Goal: Find specific page/section: Find specific page/section

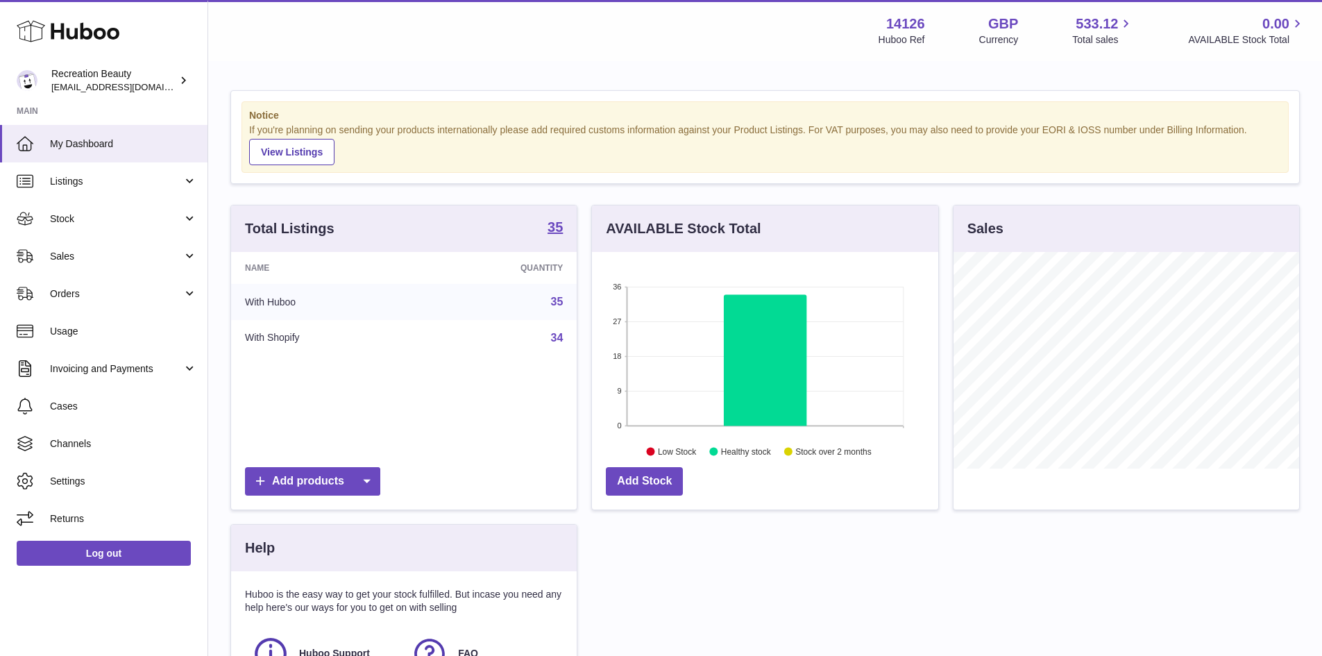
scroll to position [217, 346]
click at [315, 50] on div "Menu Huboo 14126 Huboo Ref GBP Currency 533.12 Total sales 0.00 AVAILABLE Stock…" at bounding box center [765, 30] width 1114 height 61
click at [532, 78] on div "Notice If you're planning on sending your products internationally please add r…" at bounding box center [765, 425] width 1114 height 727
click at [285, 31] on div "Menu Huboo 14126 Huboo Ref GBP Currency 533.12 Total sales 0.00 AVAILABLE Stock…" at bounding box center [765, 31] width 1081 height 32
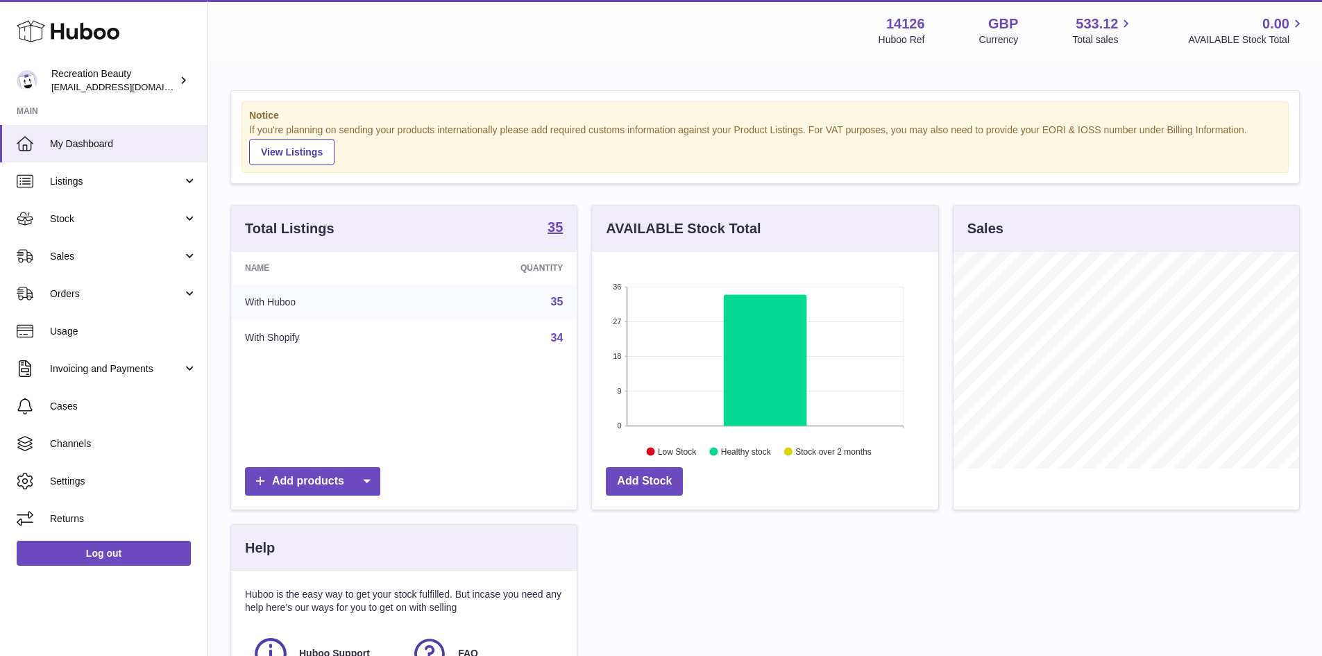
click at [285, 31] on div "Menu Huboo 14126 Huboo Ref GBP Currency 533.12 Total sales 0.00 AVAILABLE Stock…" at bounding box center [765, 31] width 1081 height 32
click at [230, 74] on div "Notice If you're planning on sending your products internationally please add r…" at bounding box center [765, 425] width 1114 height 727
click at [174, 224] on span "Stock" at bounding box center [116, 218] width 133 height 13
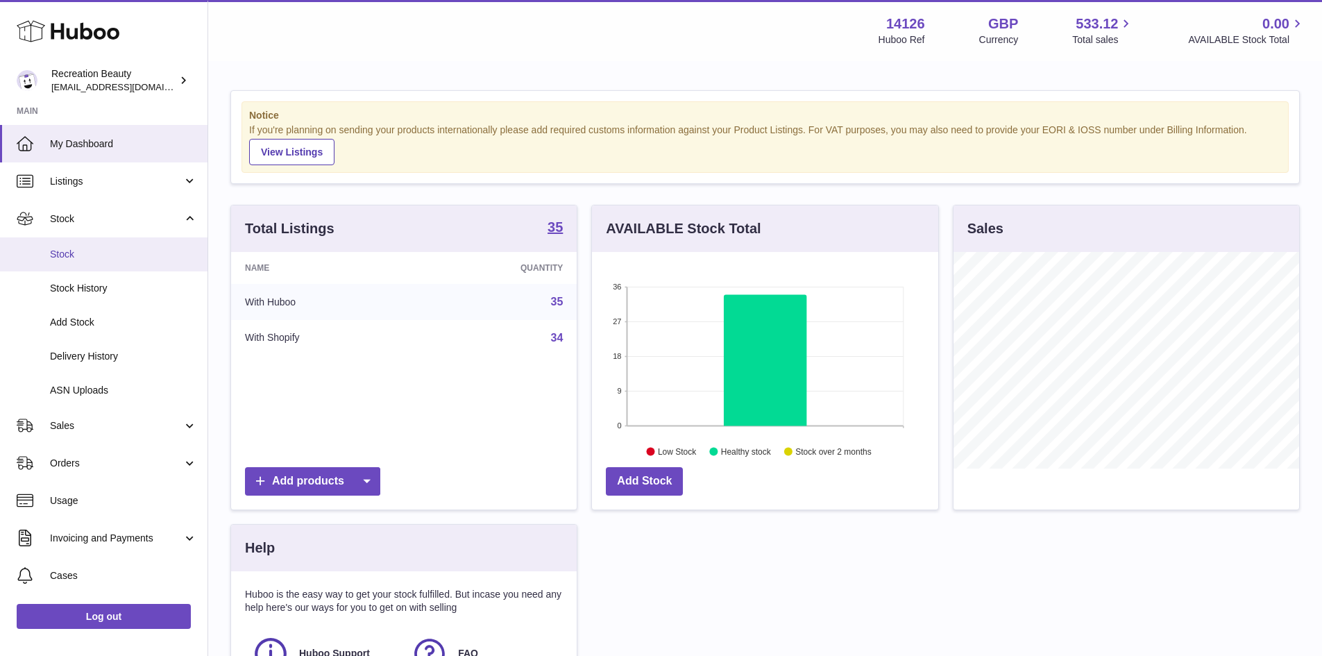
click at [163, 270] on link "Stock" at bounding box center [104, 254] width 208 height 34
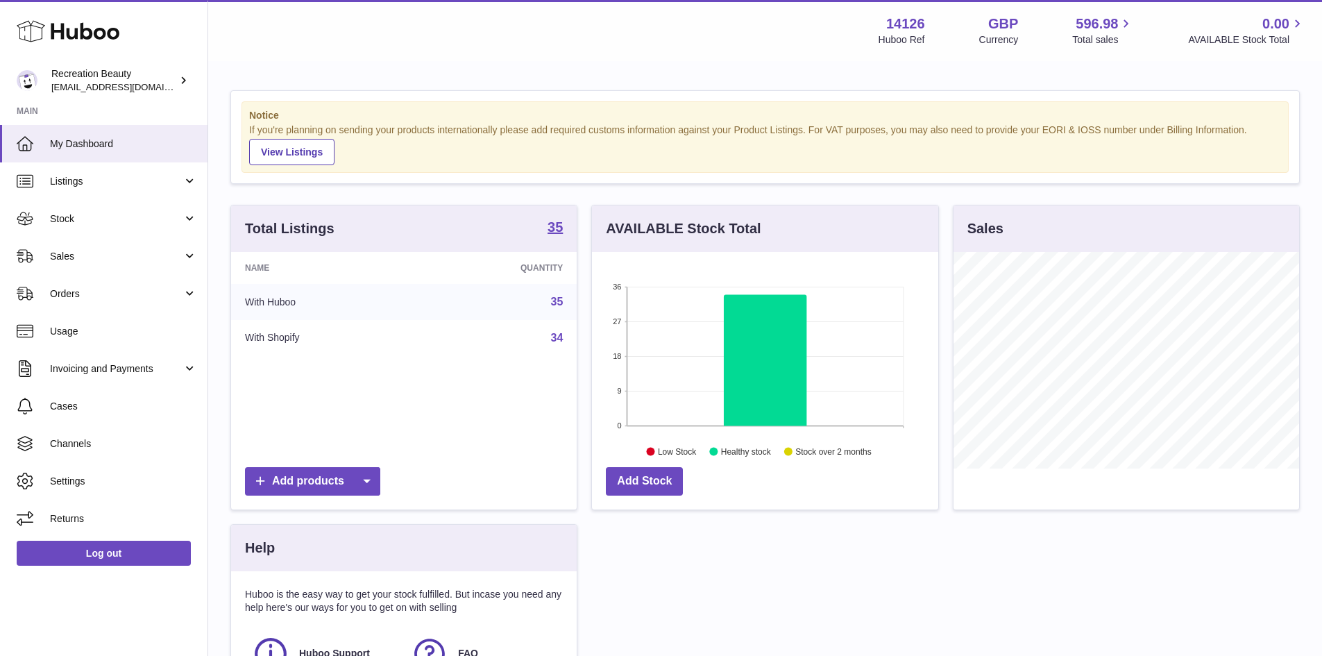
scroll to position [217, 346]
click at [575, 200] on div "Notice If you're planning on sending your products internationally please add r…" at bounding box center [765, 425] width 1114 height 727
